Goal: Transaction & Acquisition: Subscribe to service/newsletter

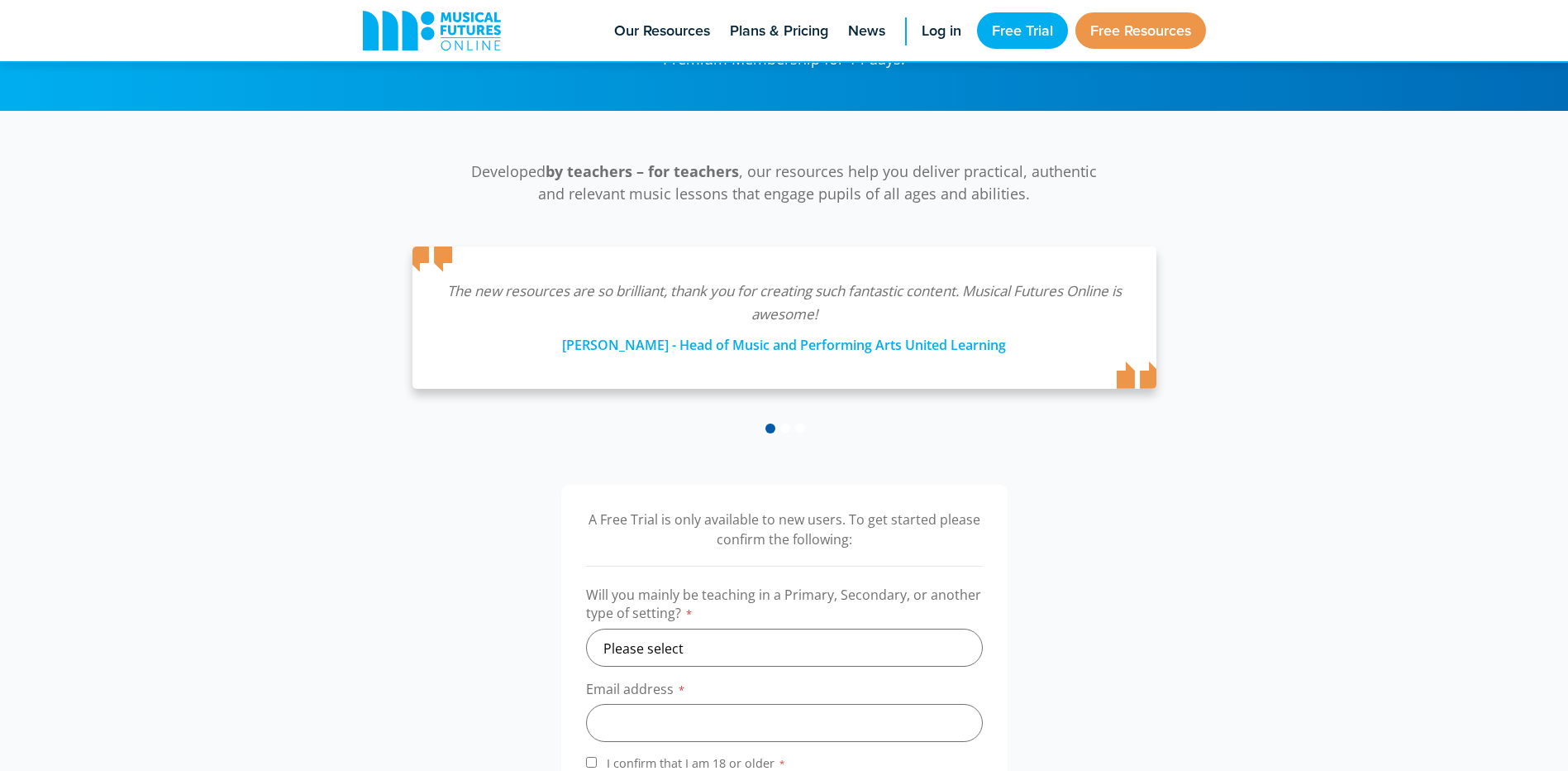
scroll to position [414, 0]
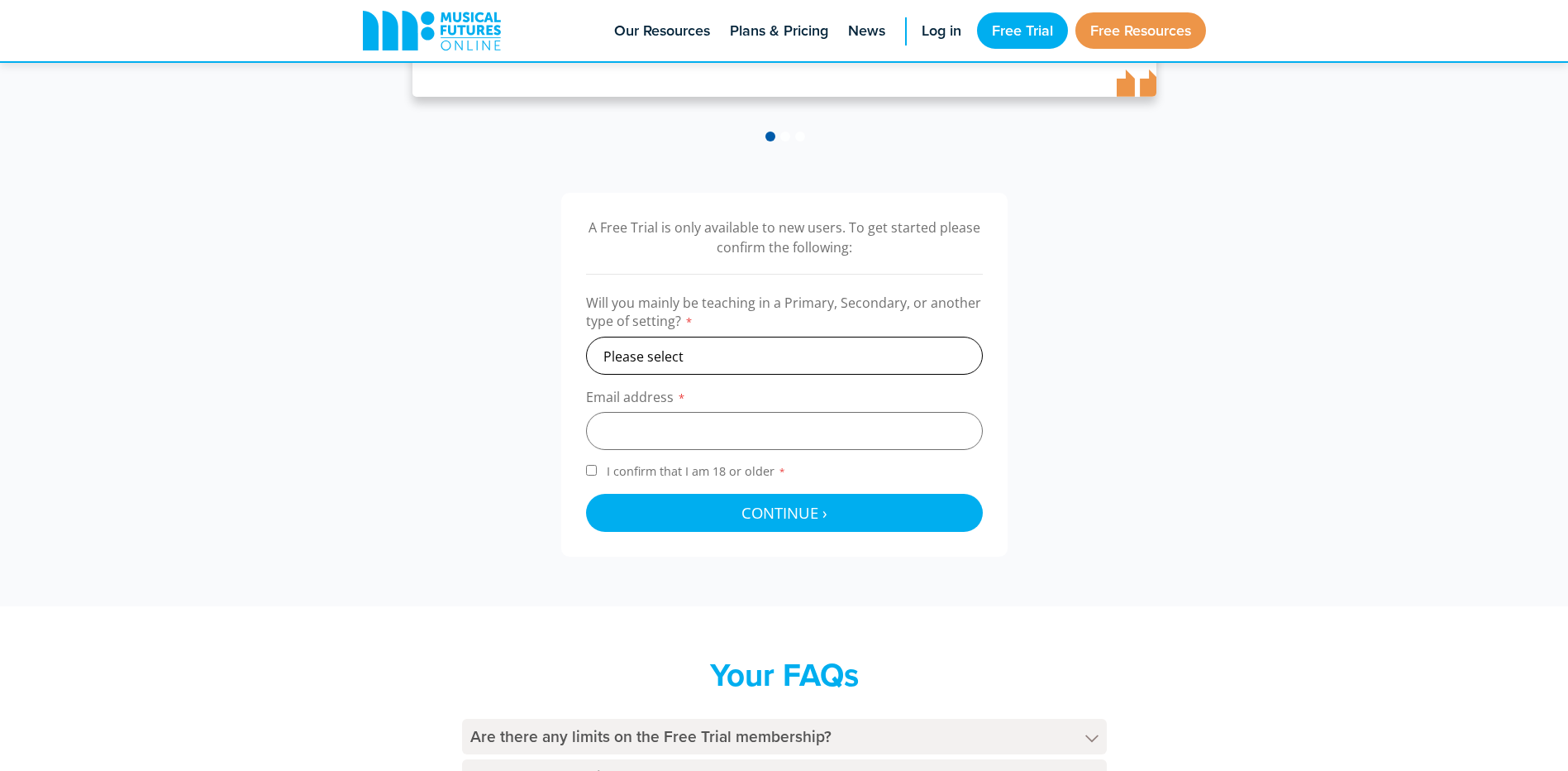
click at [850, 368] on select "Please select Primary Secondary Other" at bounding box center [784, 356] width 396 height 38
select select "secondary"
click at [586, 337] on select "Please select Primary Secondary Other" at bounding box center [784, 356] width 396 height 38
click at [749, 442] on input "email" at bounding box center [784, 431] width 396 height 38
type input "alexlewis103@gmail.com"
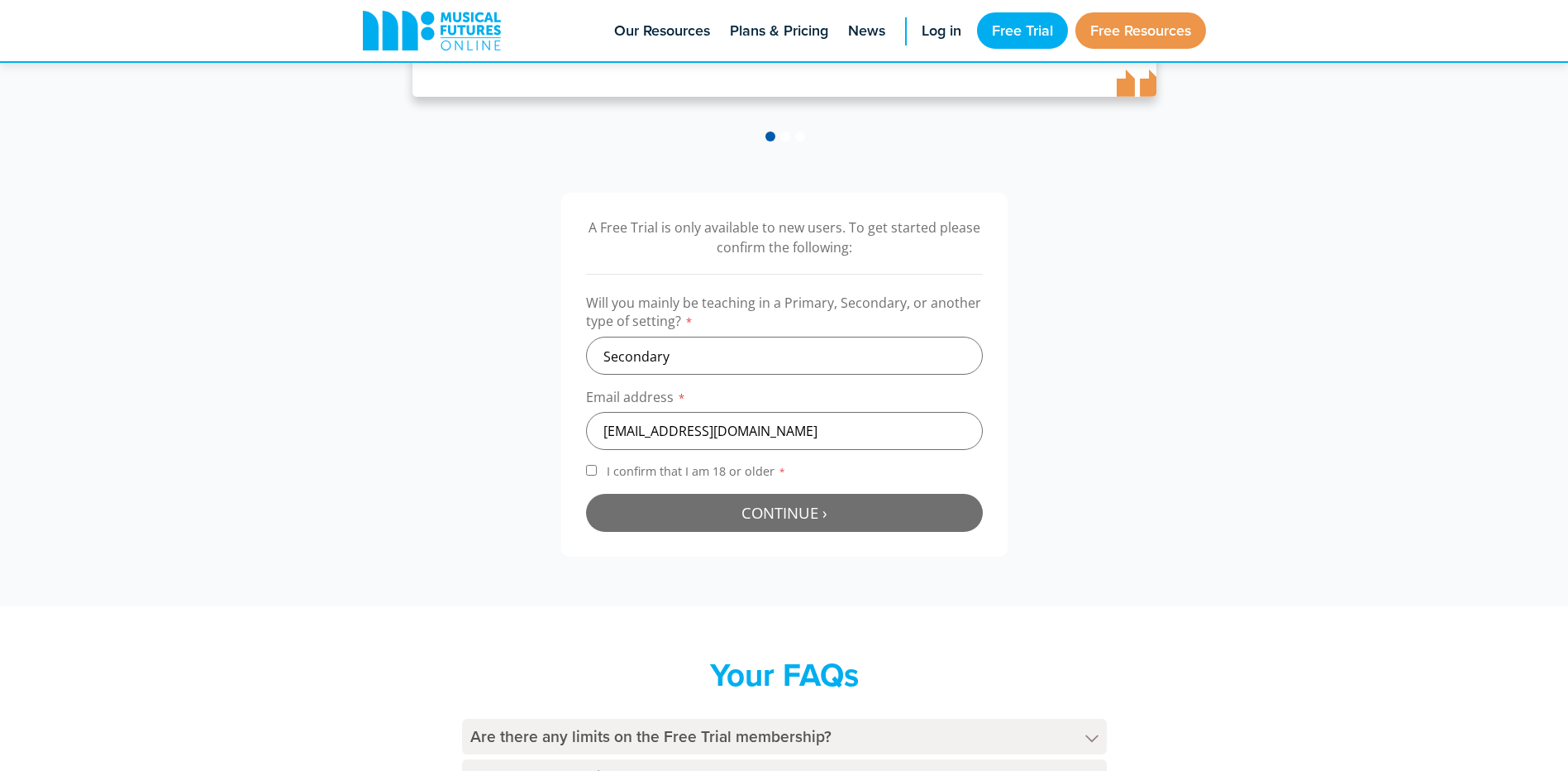
click at [802, 514] on span "Continue ›" at bounding box center [784, 512] width 86 height 21
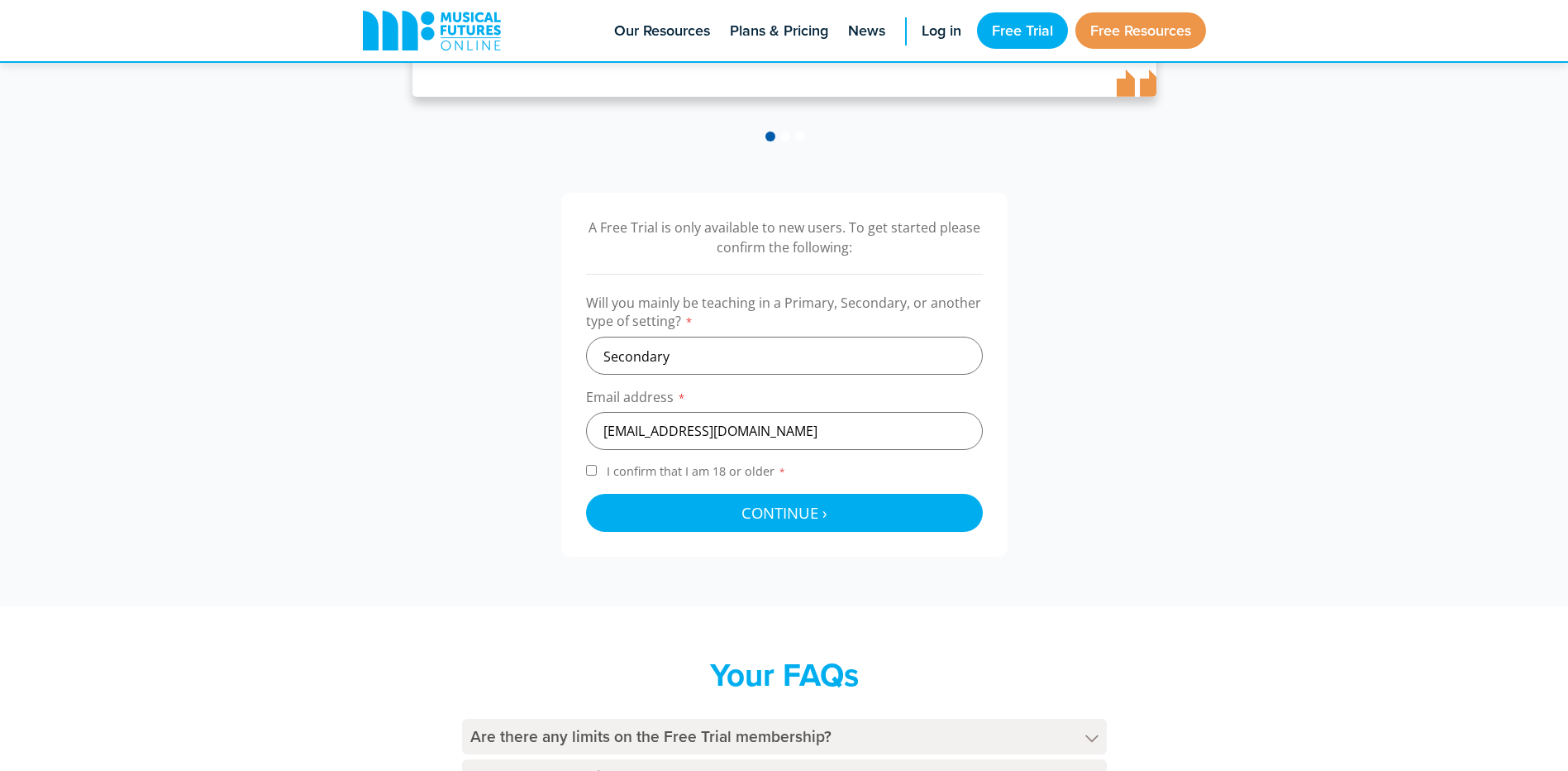
click at [700, 481] on label "I confirm that I am 18 or older *" at bounding box center [784, 475] width 396 height 22
click at [597, 475] on input "I confirm that I am 18 or older *" at bounding box center [591, 470] width 11 height 11
checkbox input "true"
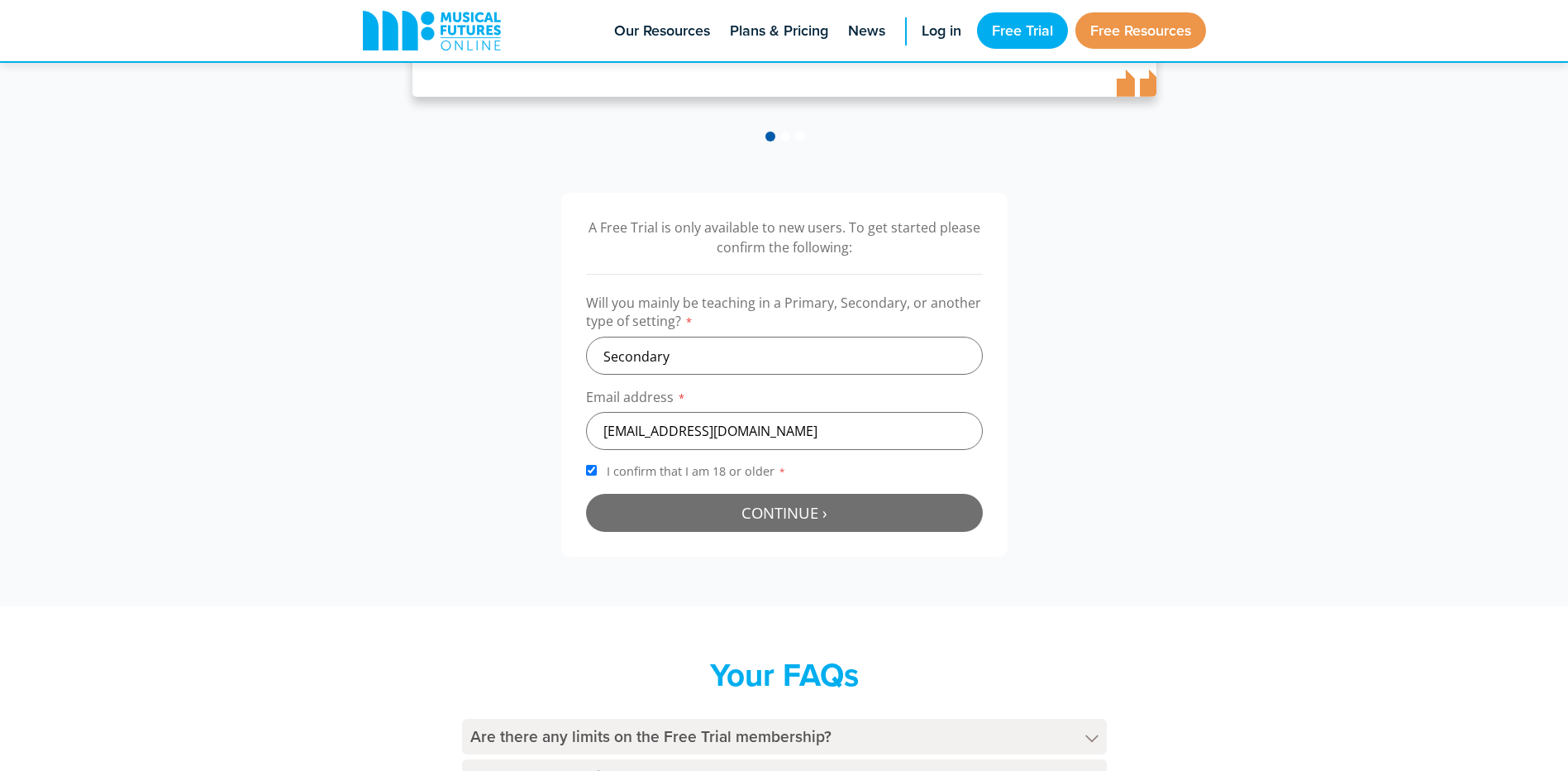
click at [748, 515] on span "Continue ›" at bounding box center [784, 512] width 86 height 21
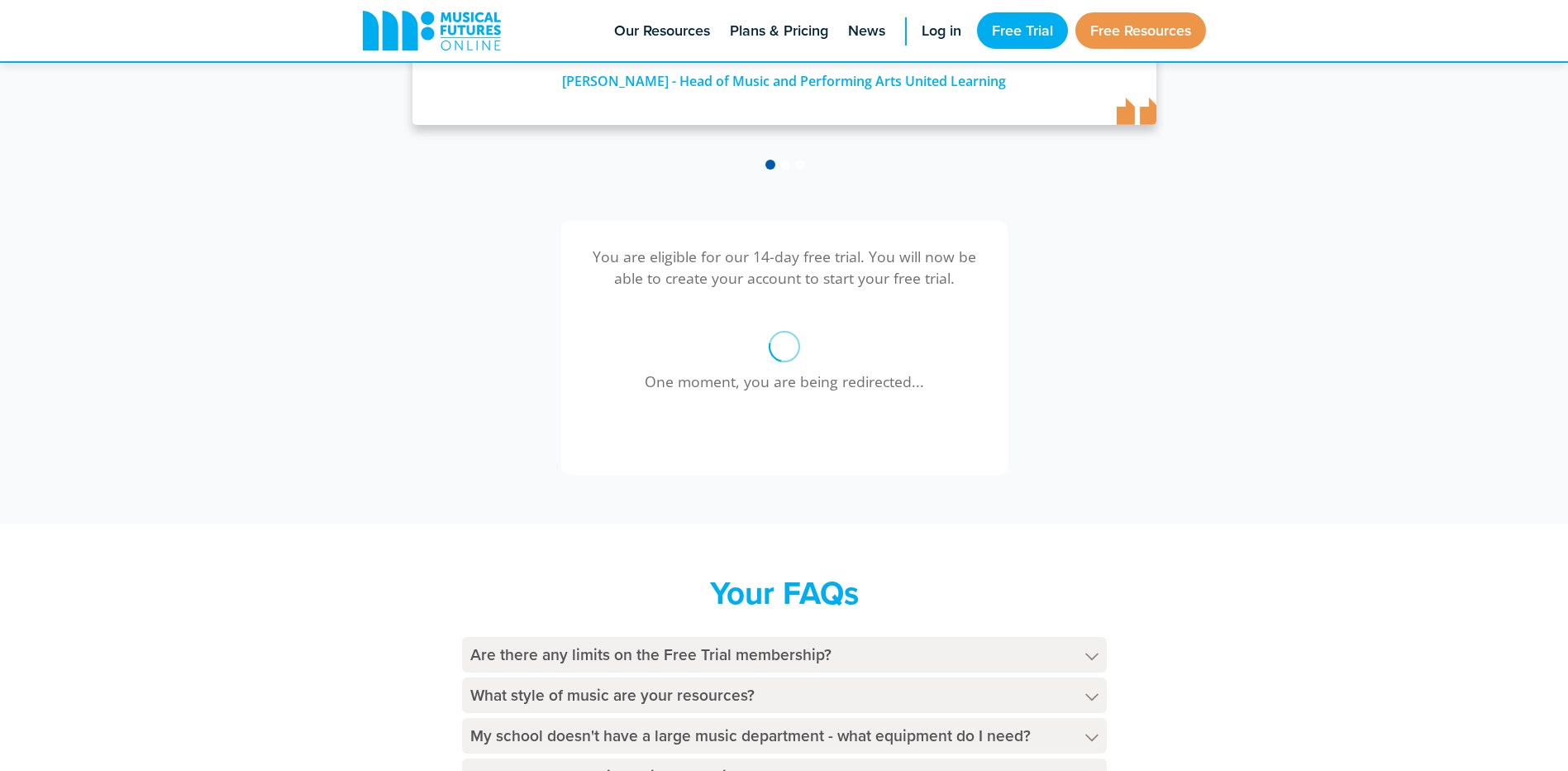
scroll to position [209, 0]
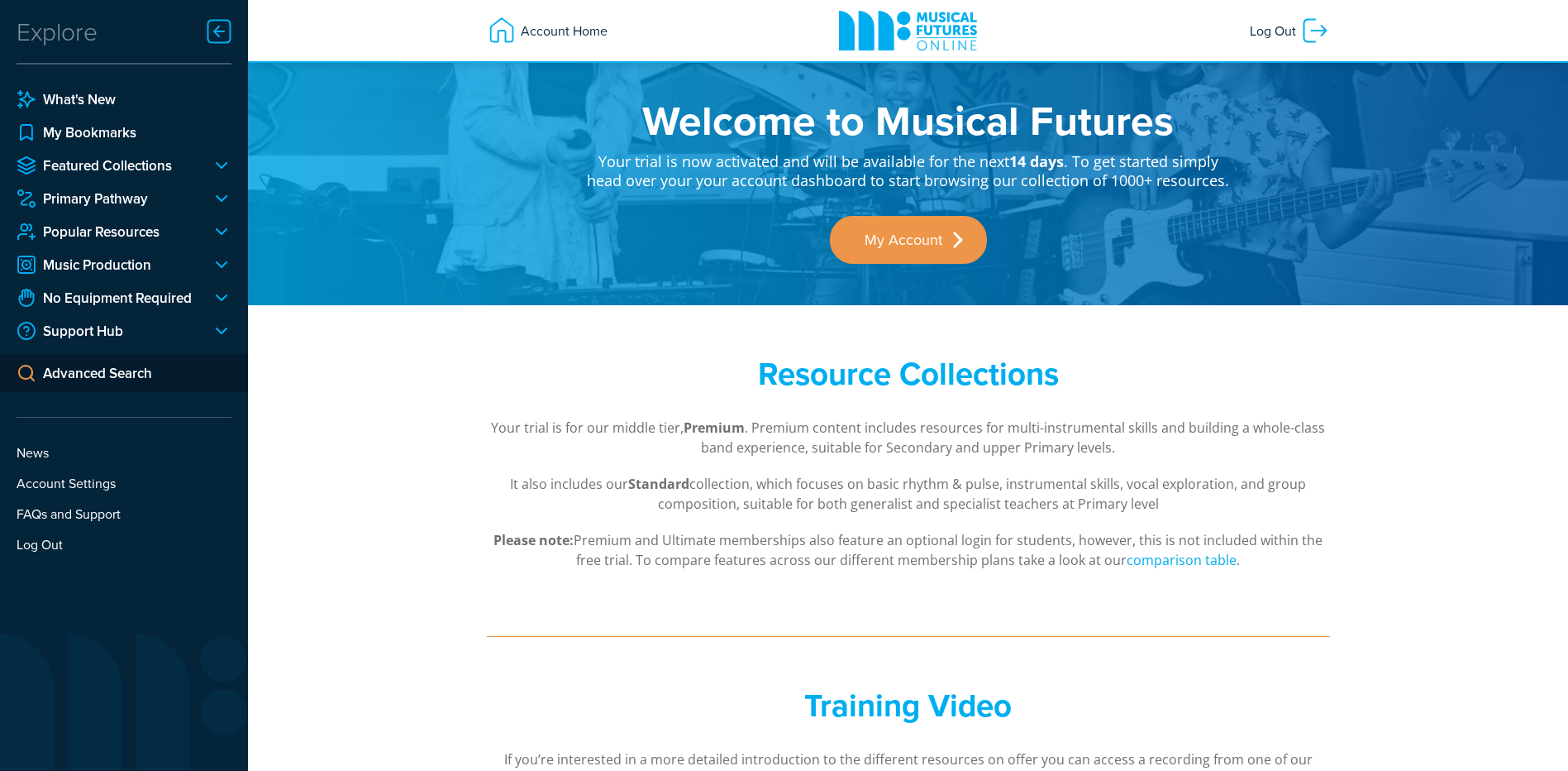
click at [163, 251] on ul "What's New My Bookmarks Featured Collections Making Music Body Percussion Chair…" at bounding box center [123, 240] width 215 height 302
click at [164, 262] on link "Music Production" at bounding box center [107, 264] width 182 height 20
